Goal: Find specific page/section: Find specific page/section

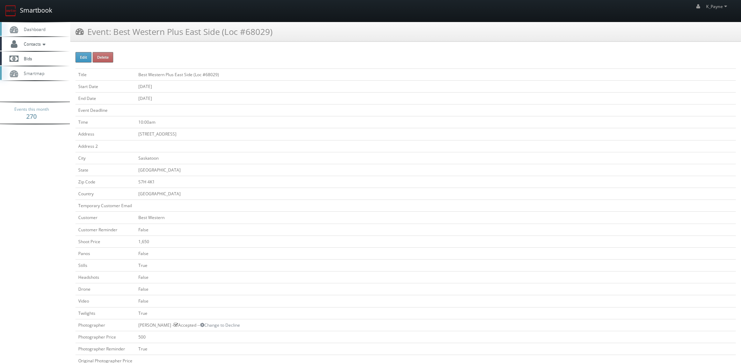
click at [20, 9] on link "Smartbook" at bounding box center [28, 11] width 57 height 22
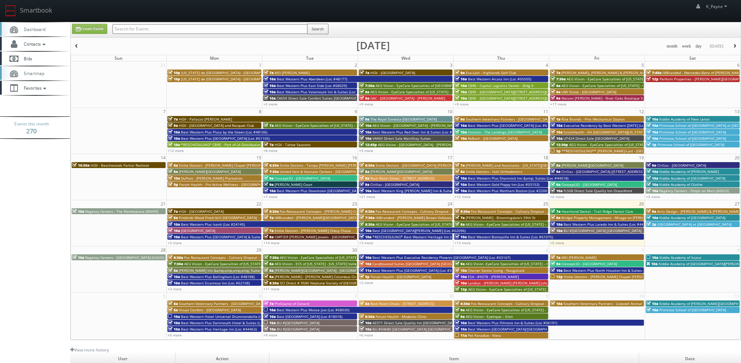
click at [190, 30] on input "text" at bounding box center [210, 29] width 195 height 10
type input "fox"
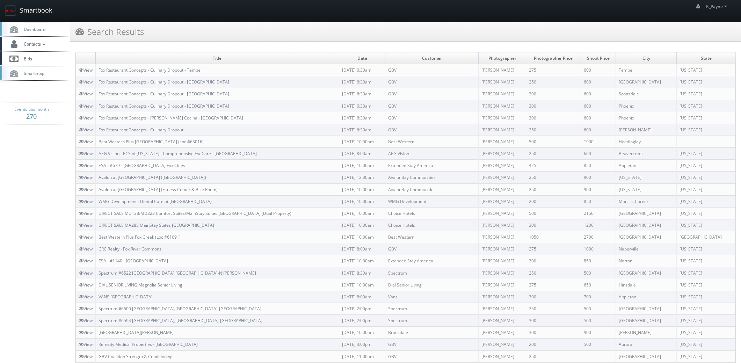
click at [34, 13] on link "Smartbook" at bounding box center [28, 11] width 57 height 22
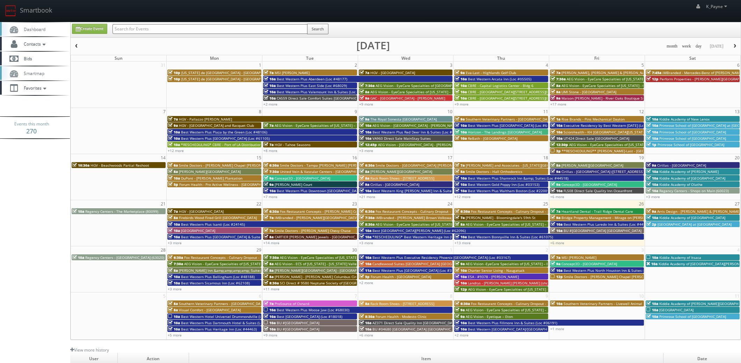
click at [185, 31] on input "text" at bounding box center [210, 29] width 195 height 10
click at [166, 23] on div "Create Event Search" at bounding box center [406, 29] width 670 height 15
click at [164, 28] on input "text" at bounding box center [210, 29] width 195 height 10
type input "68025"
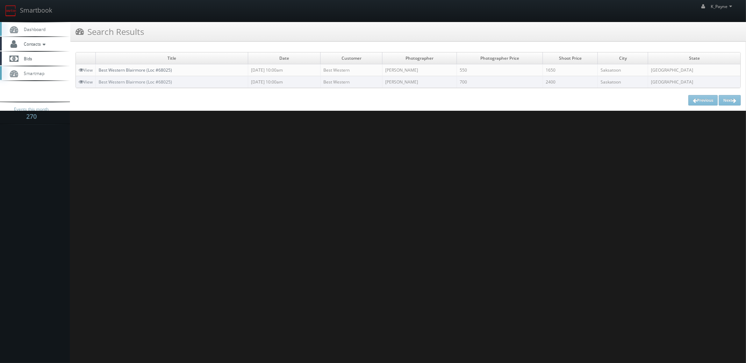
click at [149, 72] on link "Best Western Blairmore (Loc #68025)" at bounding box center [135, 70] width 73 height 6
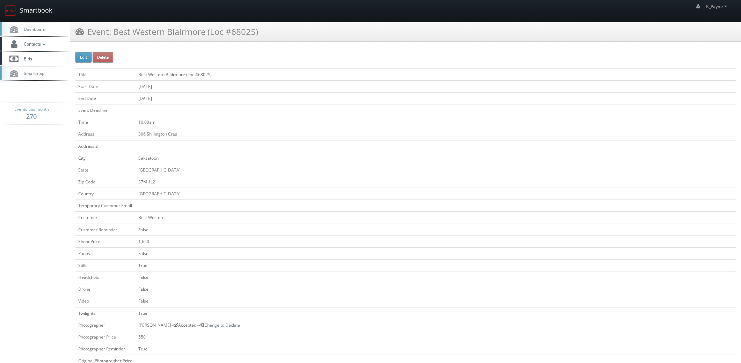
click at [34, 12] on link "Smartbook" at bounding box center [28, 11] width 57 height 22
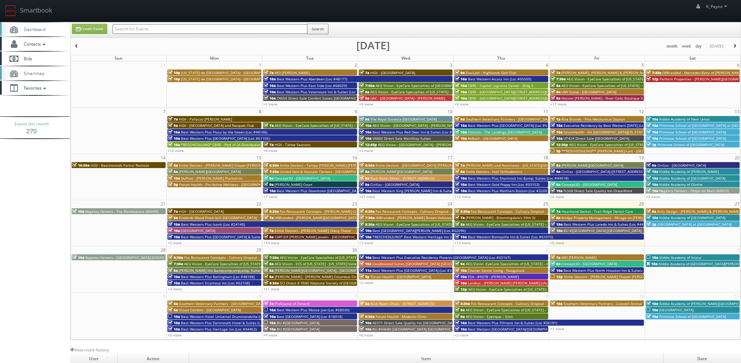
click at [156, 31] on input "text" at bounding box center [210, 29] width 195 height 10
click at [150, 27] on input "text" at bounding box center [210, 29] width 195 height 10
type input "in611"
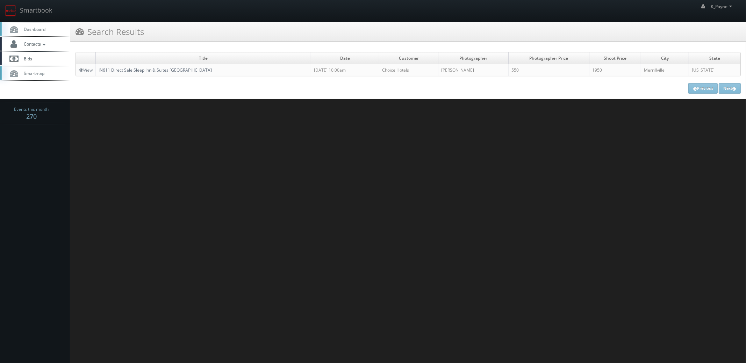
click at [127, 70] on link "IN611 Direct Sale Sleep Inn & Suites Merrillville" at bounding box center [155, 70] width 113 height 6
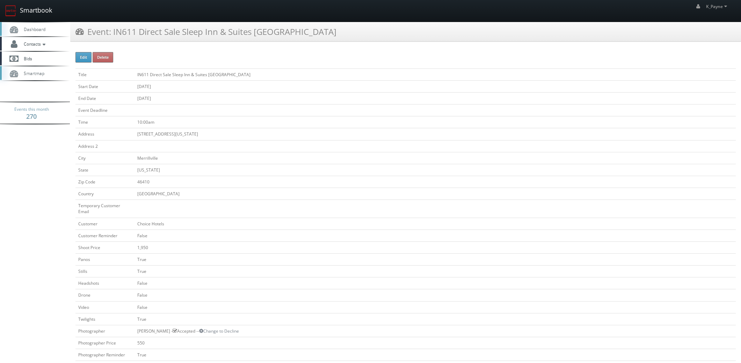
click at [29, 9] on link "Smartbook" at bounding box center [28, 11] width 57 height 22
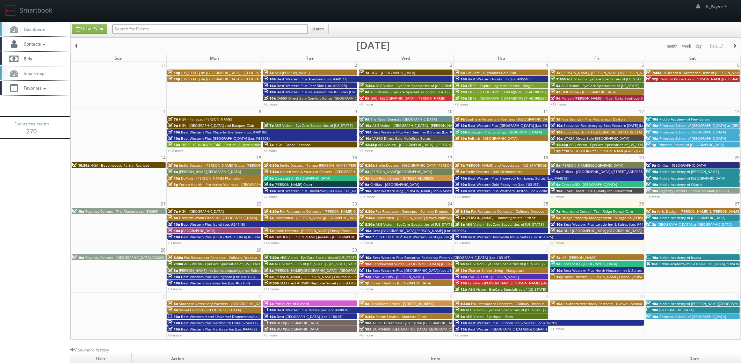
click at [143, 28] on input "text" at bounding box center [210, 29] width 195 height 10
type input "nc028"
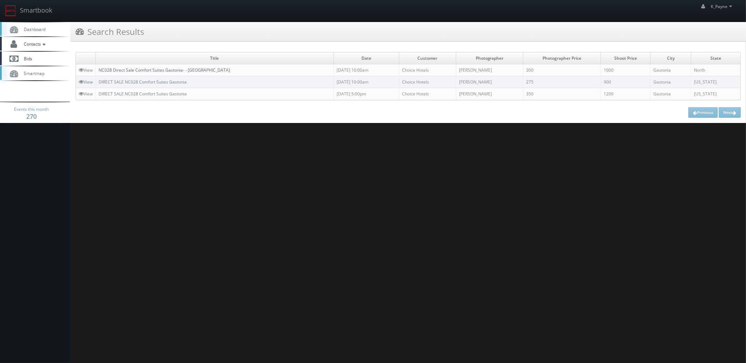
click at [164, 70] on link "NC028 Direct Sale Comfort Suites Gastonia- - [GEOGRAPHIC_DATA]" at bounding box center [164, 70] width 131 height 6
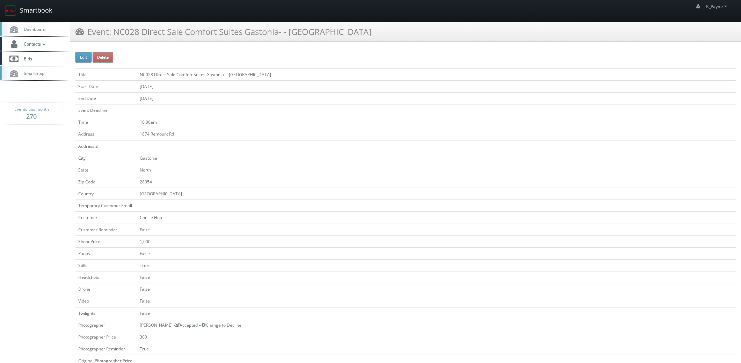
click at [37, 11] on link "Smartbook" at bounding box center [28, 11] width 57 height 22
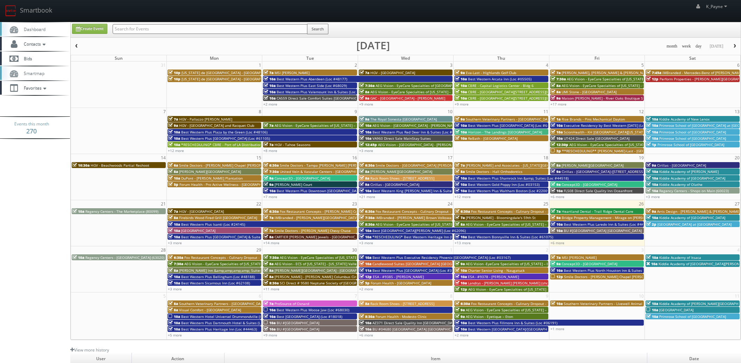
click at [134, 29] on input "text" at bounding box center [210, 29] width 195 height 10
type input "marillac"
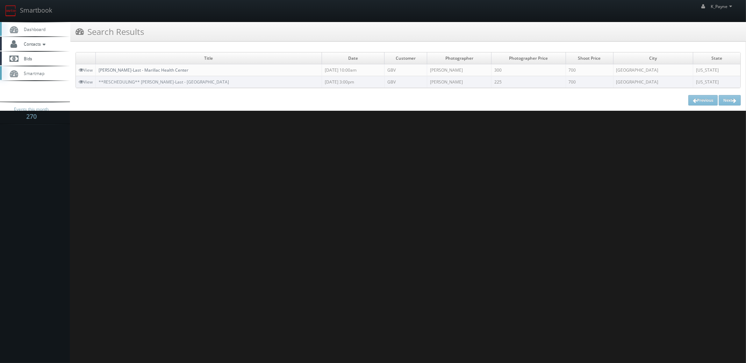
click at [140, 67] on link "[PERSON_NAME]-Last - Marillac Health Center" at bounding box center [144, 70] width 90 height 6
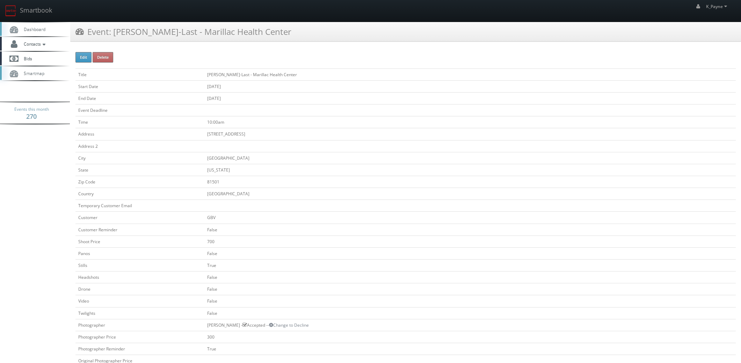
drag, startPoint x: 245, startPoint y: 32, endPoint x: 115, endPoint y: 45, distance: 130.0
click at [115, 45] on div "Event: [PERSON_NAME]-Last - Marillac Health Center" at bounding box center [405, 34] width 671 height 25
copy h3 "[PERSON_NAME]-Last - Marillac Health Center"
click at [264, 37] on div "Event: [PERSON_NAME]-Last - Marillac Health Center" at bounding box center [405, 32] width 671 height 20
click at [37, 8] on link "Smartbook" at bounding box center [28, 11] width 57 height 22
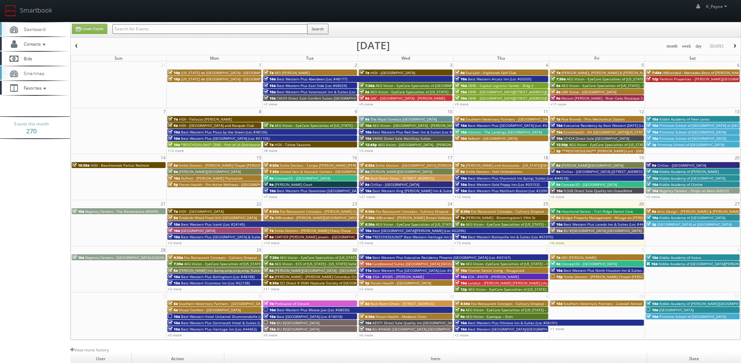
click at [133, 30] on input "text" at bounding box center [210, 29] width 195 height 10
type input "lancaster"
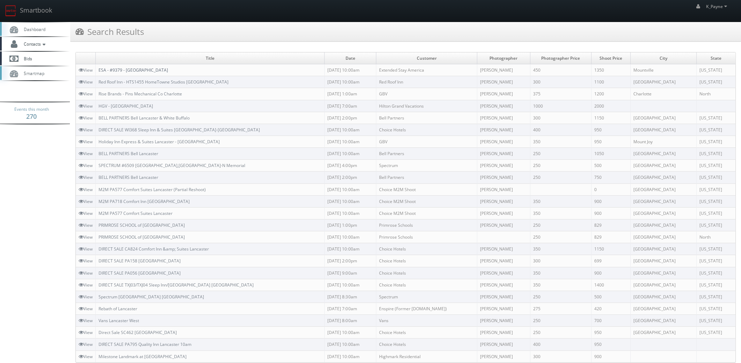
click at [136, 71] on link "ESA - #9379 - [GEOGRAPHIC_DATA]" at bounding box center [134, 70] width 70 height 6
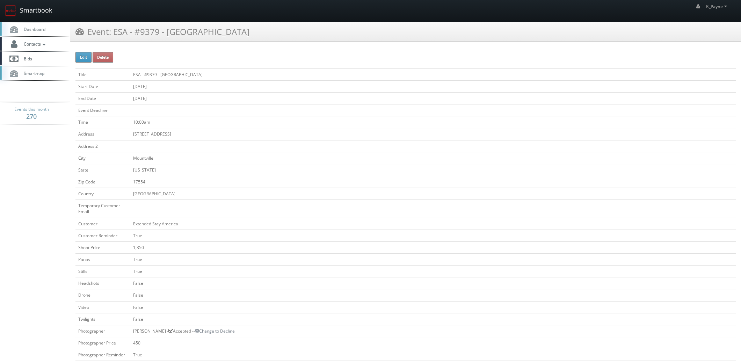
click at [37, 7] on link "Smartbook" at bounding box center [28, 11] width 57 height 22
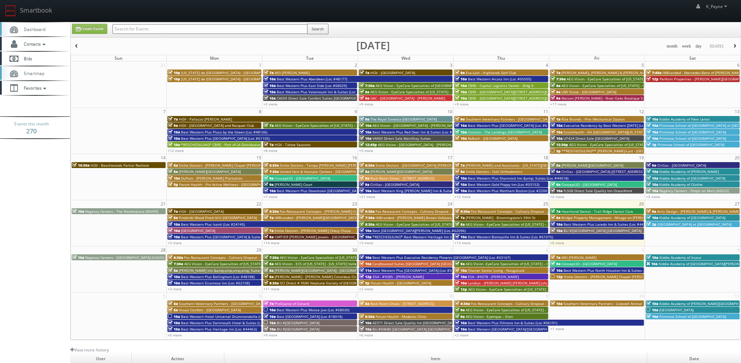
click at [144, 31] on input "text" at bounding box center [210, 29] width 195 height 10
type input "[PERSON_NAME]"
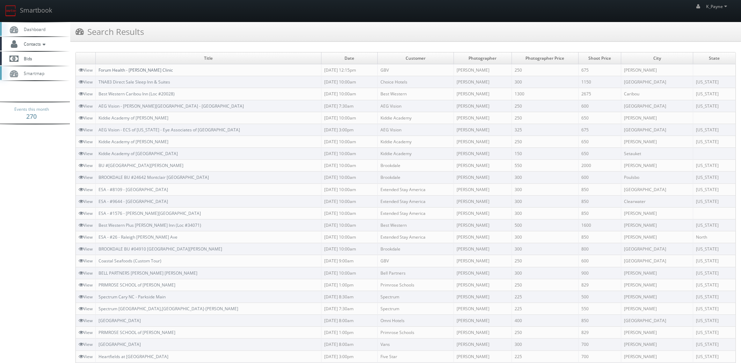
click at [138, 70] on link "Forum Health - [PERSON_NAME] Clinic" at bounding box center [136, 70] width 74 height 6
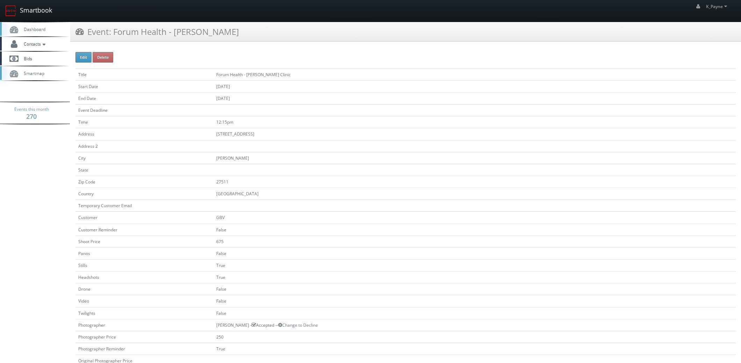
click at [24, 12] on link "Smartbook" at bounding box center [28, 11] width 57 height 22
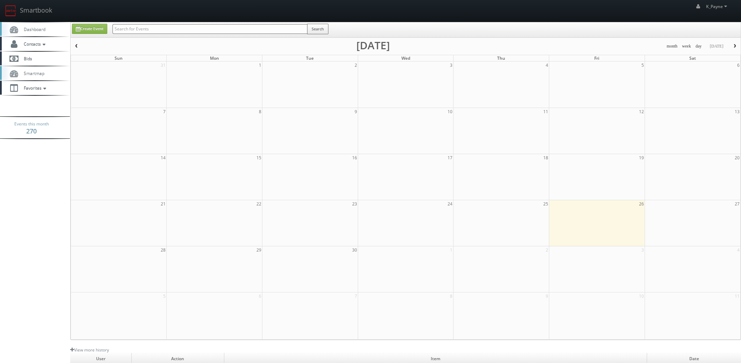
click at [142, 31] on input "text" at bounding box center [210, 29] width 195 height 10
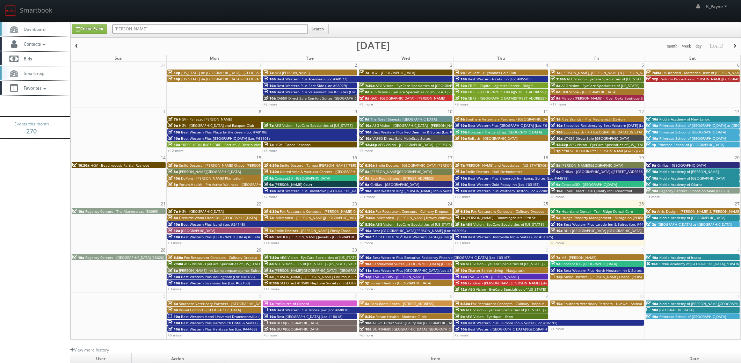
type input "safford"
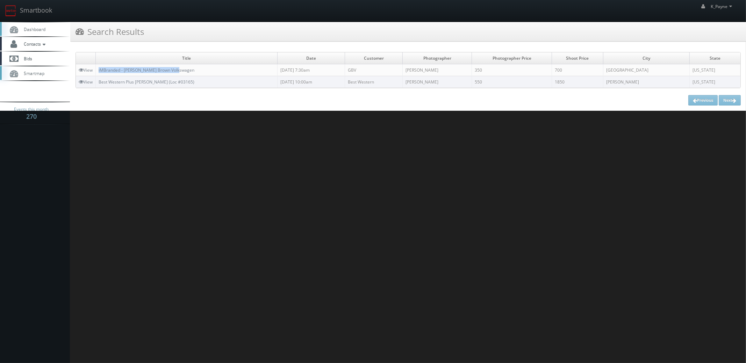
drag, startPoint x: 183, startPoint y: 70, endPoint x: 96, endPoint y: 74, distance: 86.8
click at [96, 74] on td "iMBranded - [PERSON_NAME] Brown Volkswagen" at bounding box center [187, 70] width 182 height 12
copy link "iMBranded - [PERSON_NAME] Brown Volkswagen"
click at [44, 7] on link "Smartbook" at bounding box center [28, 11] width 57 height 22
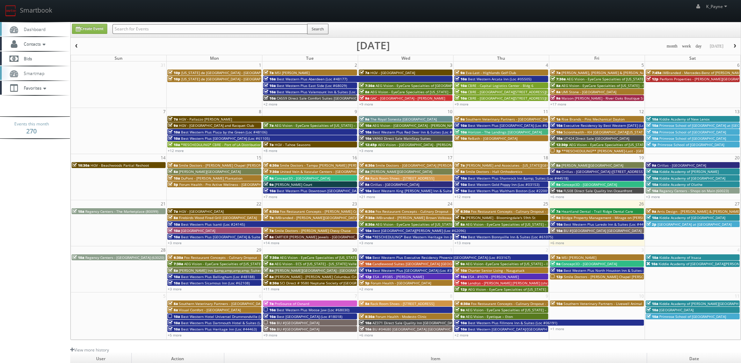
click at [163, 30] on input "text" at bounding box center [210, 29] width 195 height 10
type input "80099"
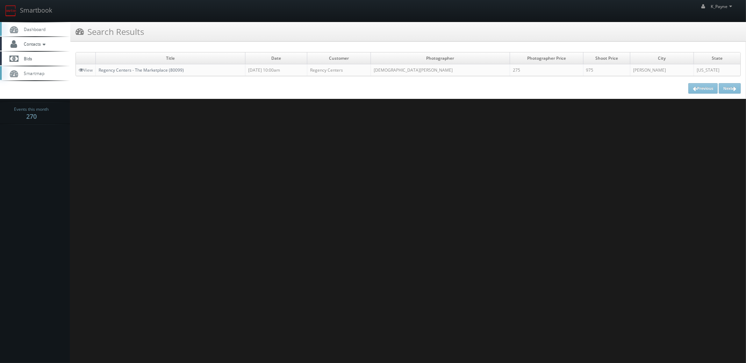
click at [164, 70] on link "Regency Centers - The Marketplace (80099)" at bounding box center [141, 70] width 85 height 6
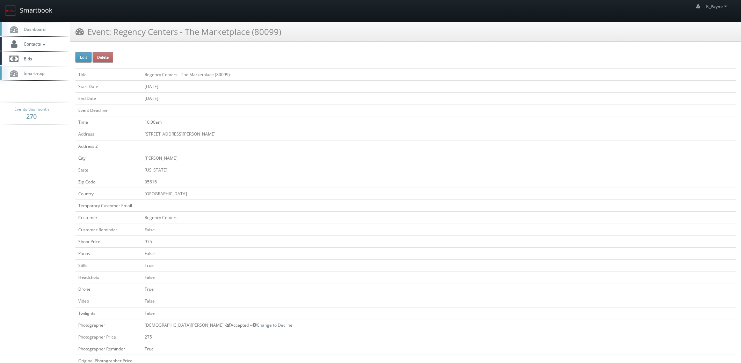
click at [33, 10] on link "Smartbook" at bounding box center [28, 11] width 57 height 22
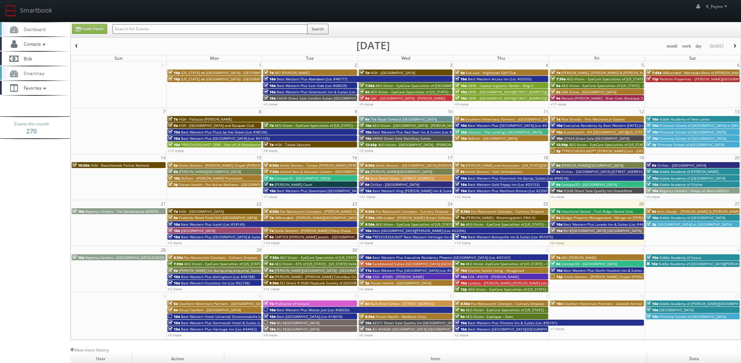
drag, startPoint x: 0, startPoint y: 0, endPoint x: 139, endPoint y: 30, distance: 142.2
click at [139, 30] on input "text" at bounding box center [210, 29] width 195 height 10
type input "waco"
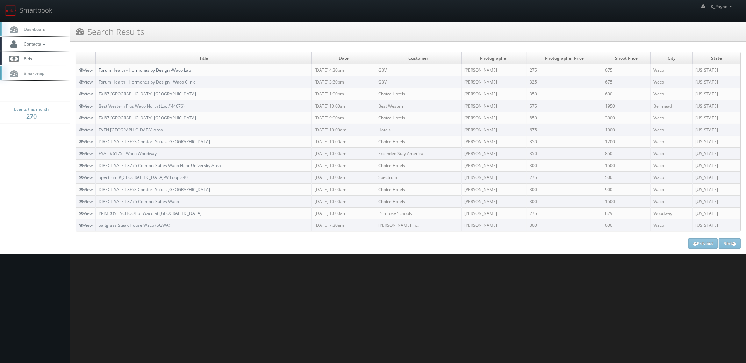
click at [178, 70] on link "Forum Health - Hormones by Design -Waco Lab" at bounding box center [145, 70] width 92 height 6
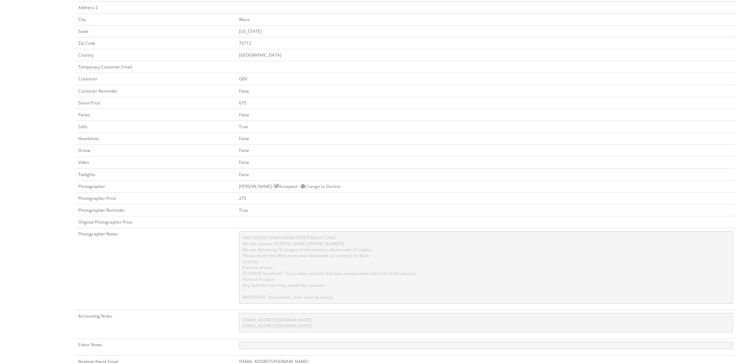
scroll to position [278, 0]
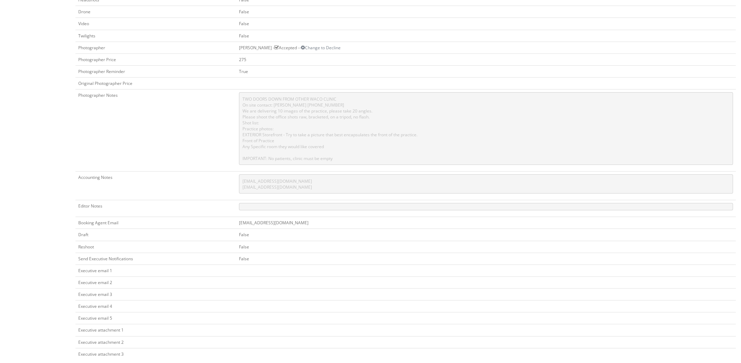
click at [329, 217] on td "kkistler@cs3design.com" at bounding box center [486, 223] width 500 height 12
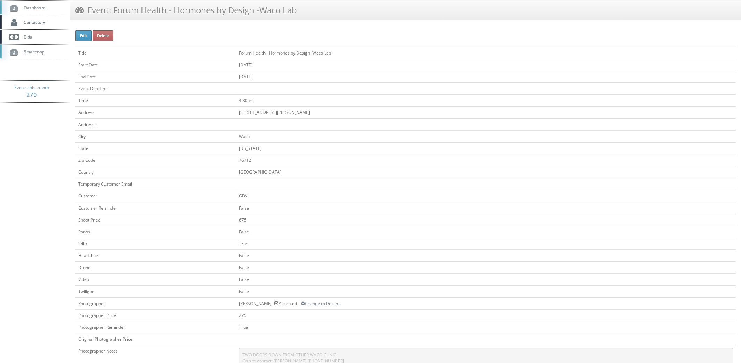
scroll to position [0, 0]
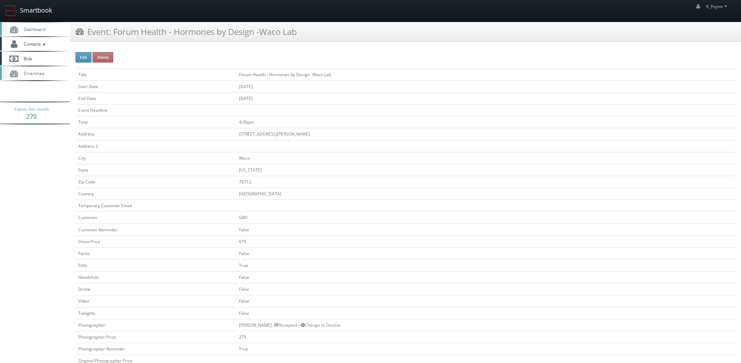
click at [37, 8] on link "Smartbook" at bounding box center [28, 11] width 57 height 22
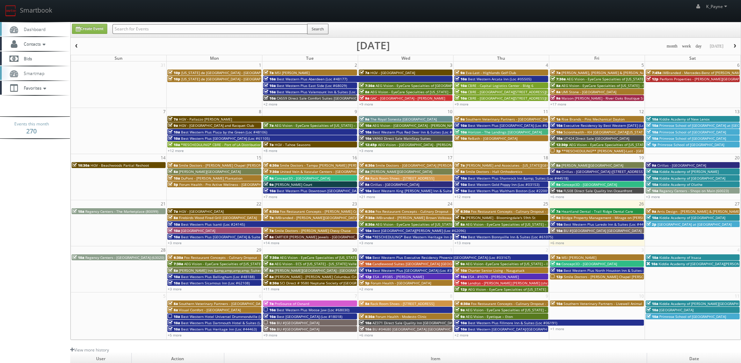
click at [140, 28] on input "text" at bounding box center [210, 29] width 195 height 10
type input "bloomingdales"
click at [326, 27] on button "Search" at bounding box center [317, 29] width 21 height 10
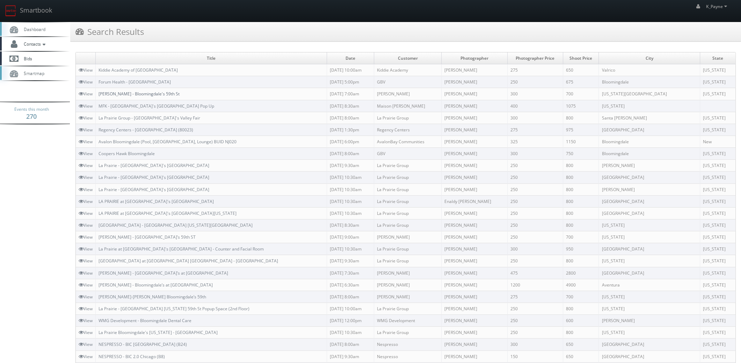
click at [156, 93] on link "Estee Lauder - Bloomingdale's 59th St" at bounding box center [139, 94] width 81 height 6
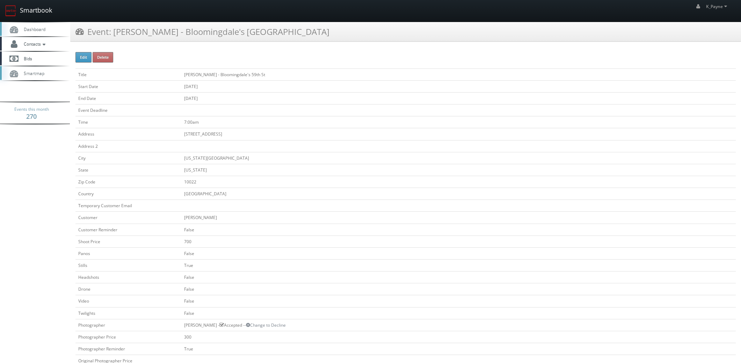
click at [42, 16] on link "Smartbook" at bounding box center [28, 11] width 57 height 22
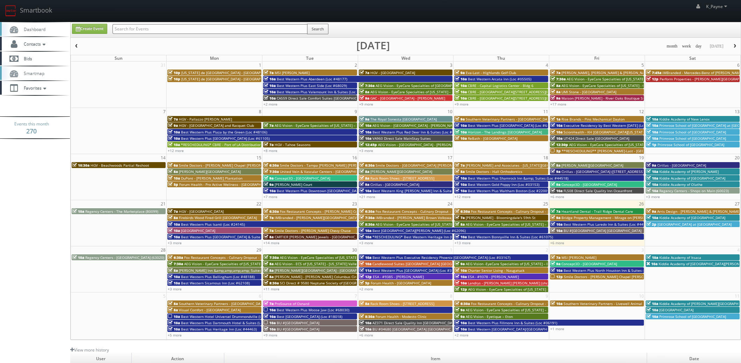
click at [129, 31] on input "text" at bounding box center [210, 29] width 195 height 10
type input "maumee"
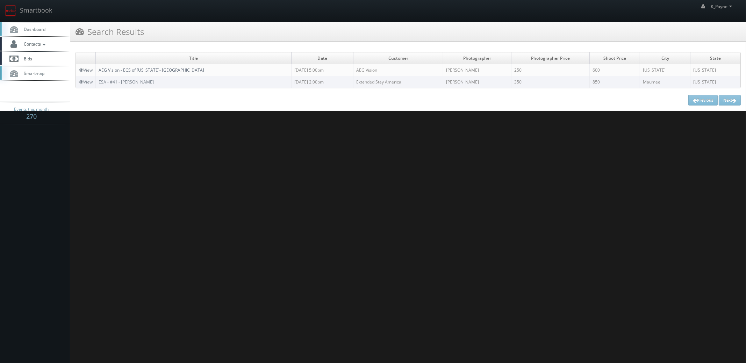
click at [170, 71] on link "AEG Vision - ECS of [US_STATE]- [GEOGRAPHIC_DATA]" at bounding box center [152, 70] width 106 height 6
